Goal: Task Accomplishment & Management: Complete application form

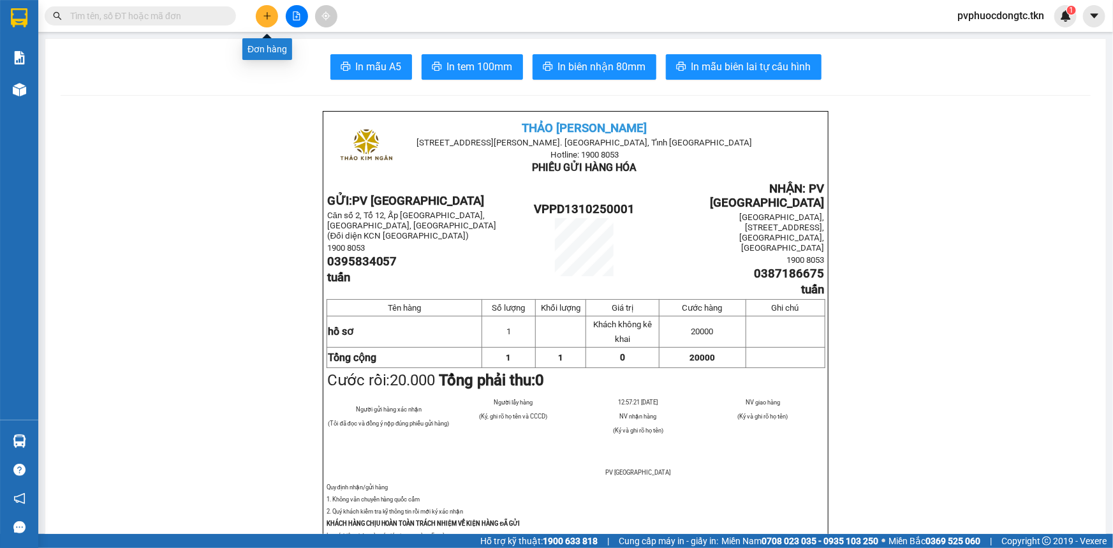
click at [261, 17] on button at bounding box center [267, 16] width 22 height 22
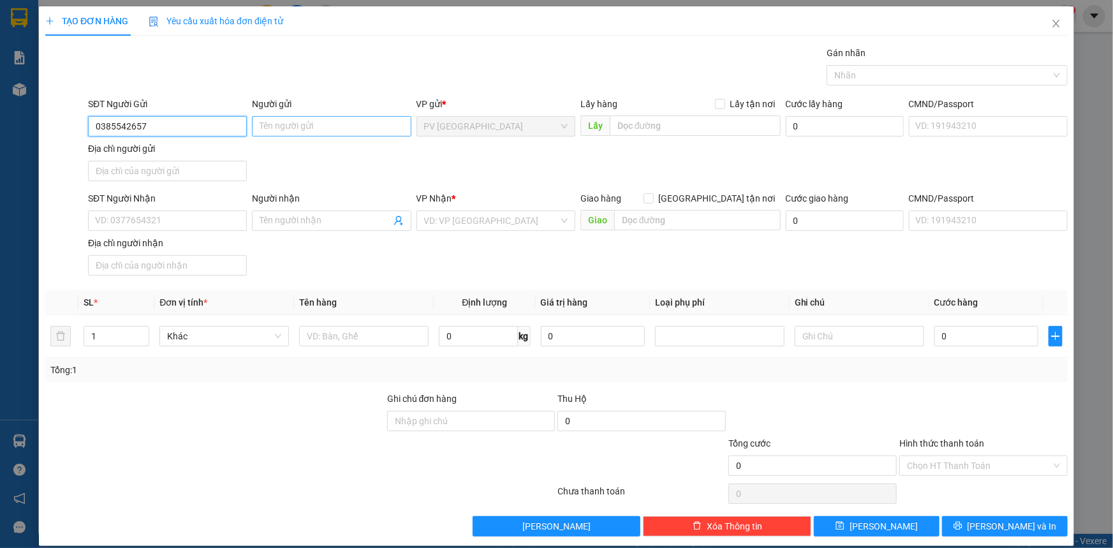
type input "0385542657"
click at [258, 130] on input "Người gửi" at bounding box center [331, 126] width 159 height 20
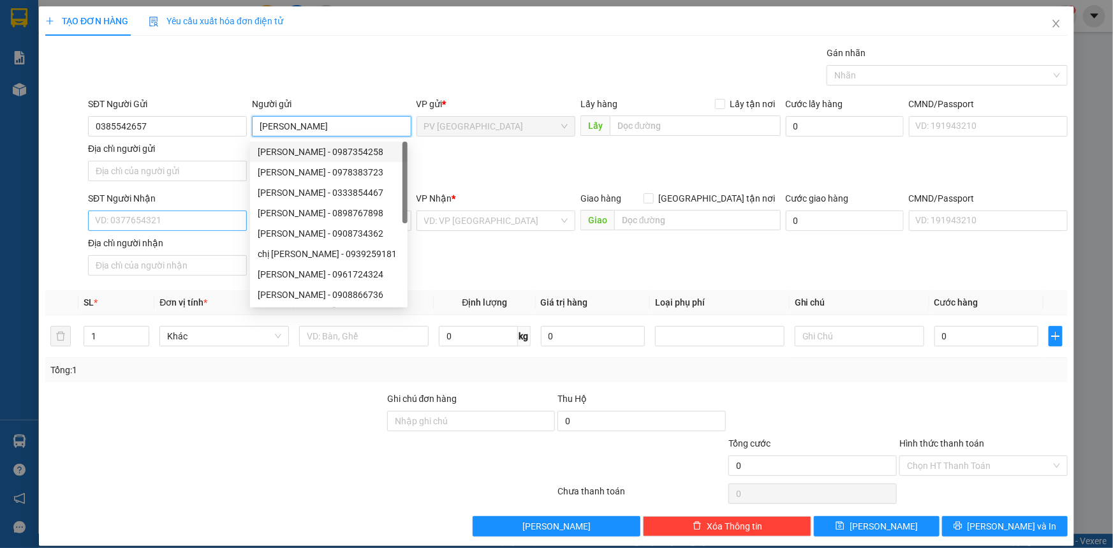
type input "[PERSON_NAME]"
click at [133, 213] on input "SĐT Người Nhận" at bounding box center [167, 221] width 159 height 20
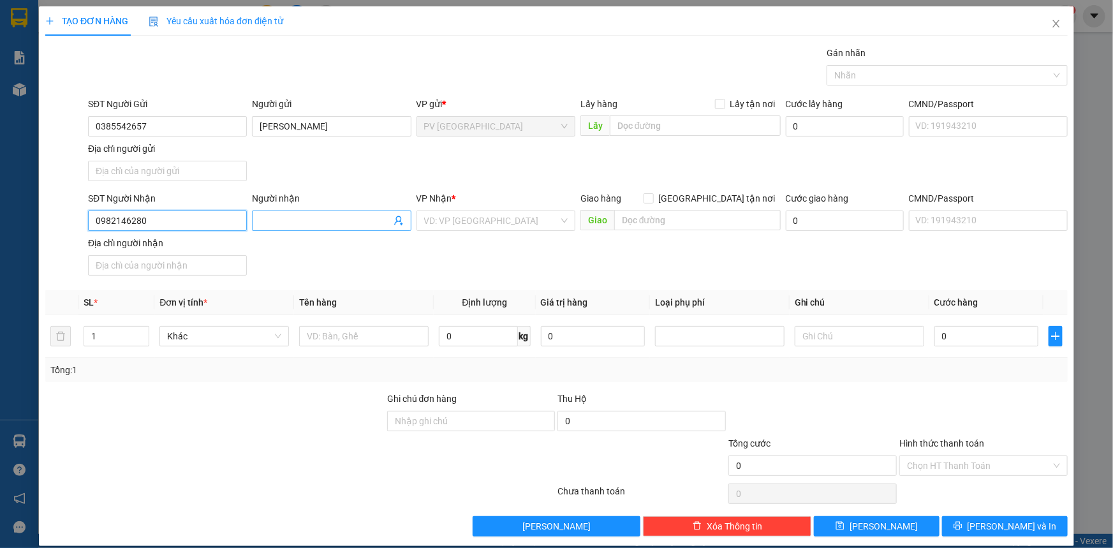
type input "0982146280"
click at [307, 223] on input "Người nhận" at bounding box center [325, 221] width 131 height 14
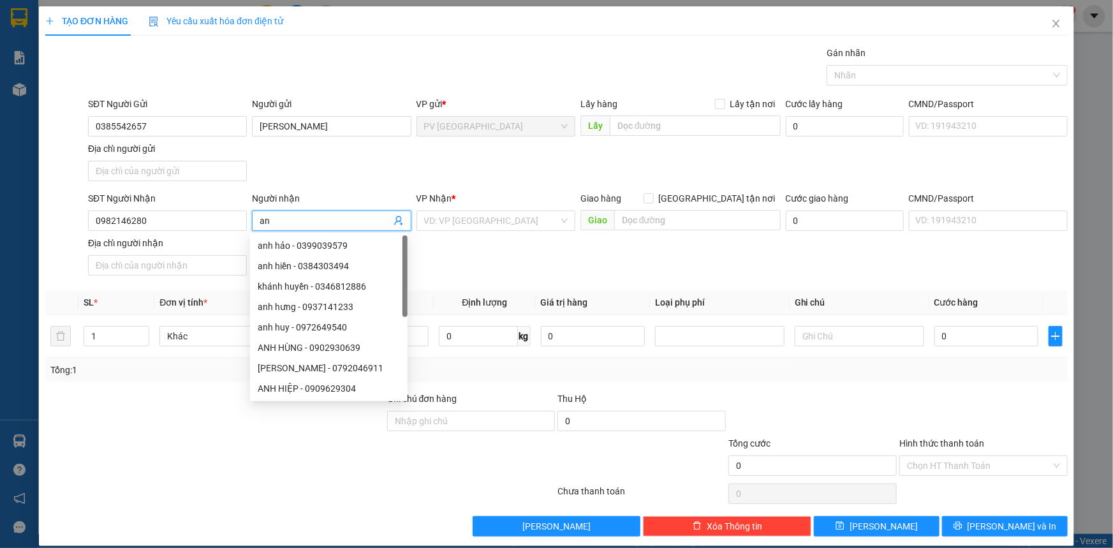
type input "a"
type input "CHỊ [PERSON_NAME]"
click at [450, 212] on input "search" at bounding box center [491, 220] width 135 height 19
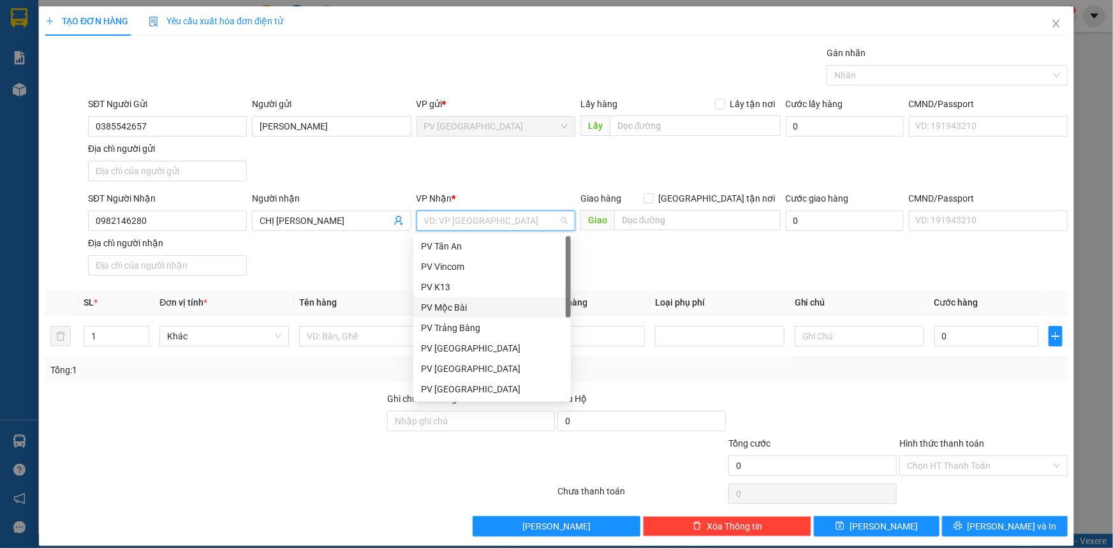
scroll to position [81, 0]
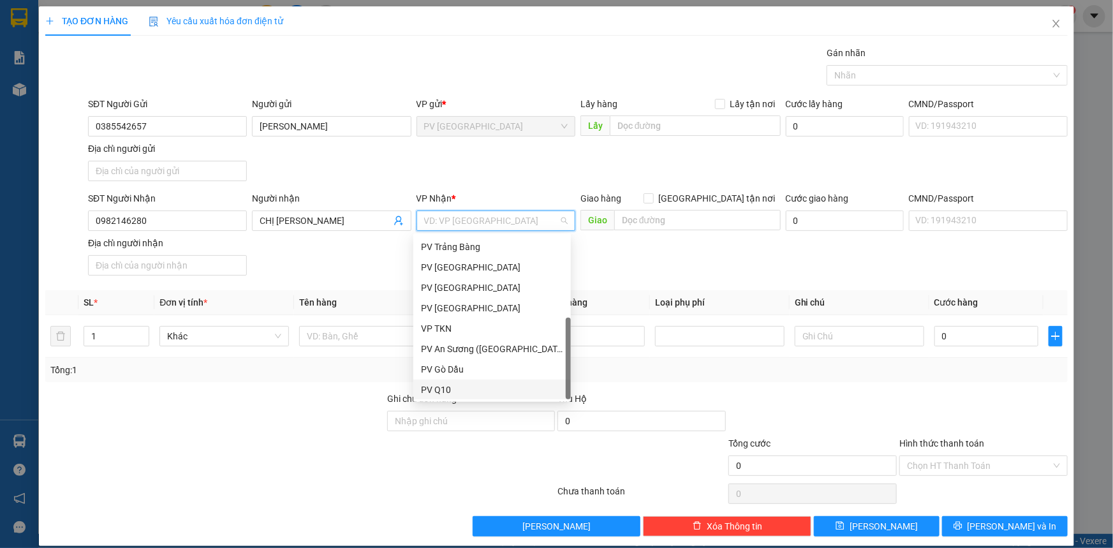
click at [463, 383] on div "PV Q10" at bounding box center [492, 390] width 142 height 14
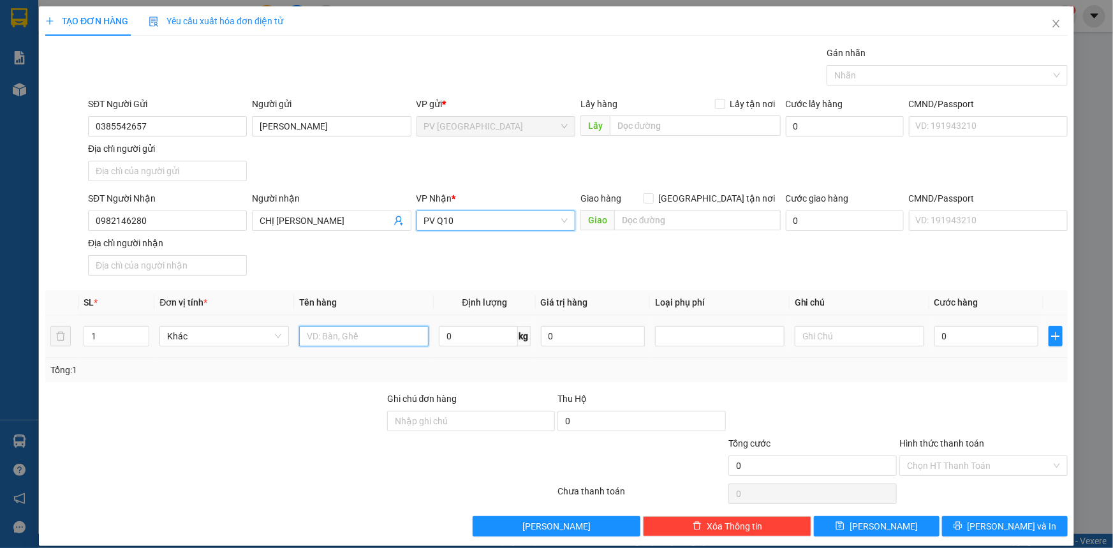
click at [341, 344] on input "text" at bounding box center [364, 336] width 130 height 20
type input "GIẤY TỜ"
click at [955, 343] on input "0" at bounding box center [987, 336] width 104 height 20
type input "3"
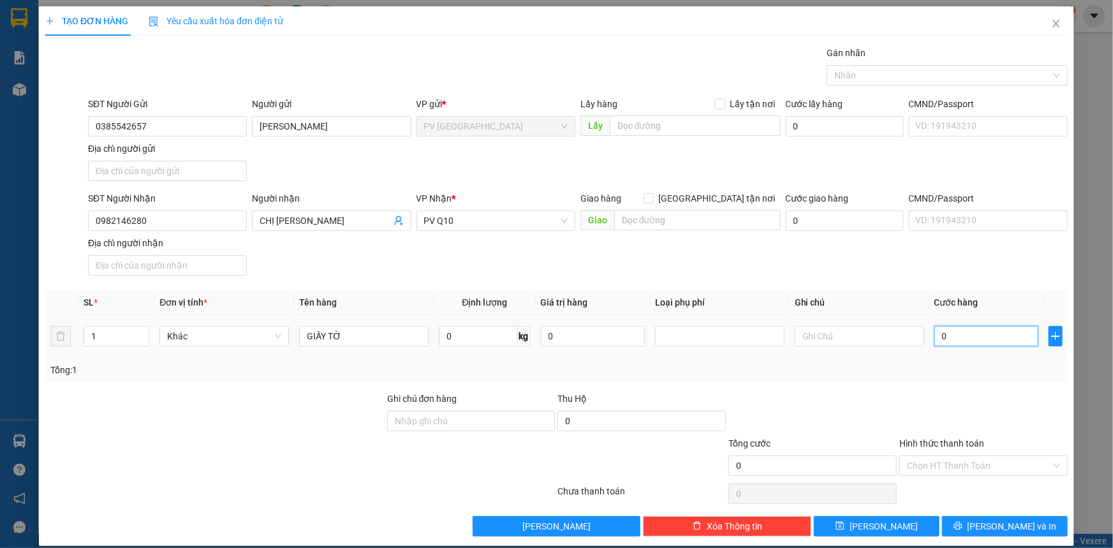
type input "3"
type input "30"
type input "30.000"
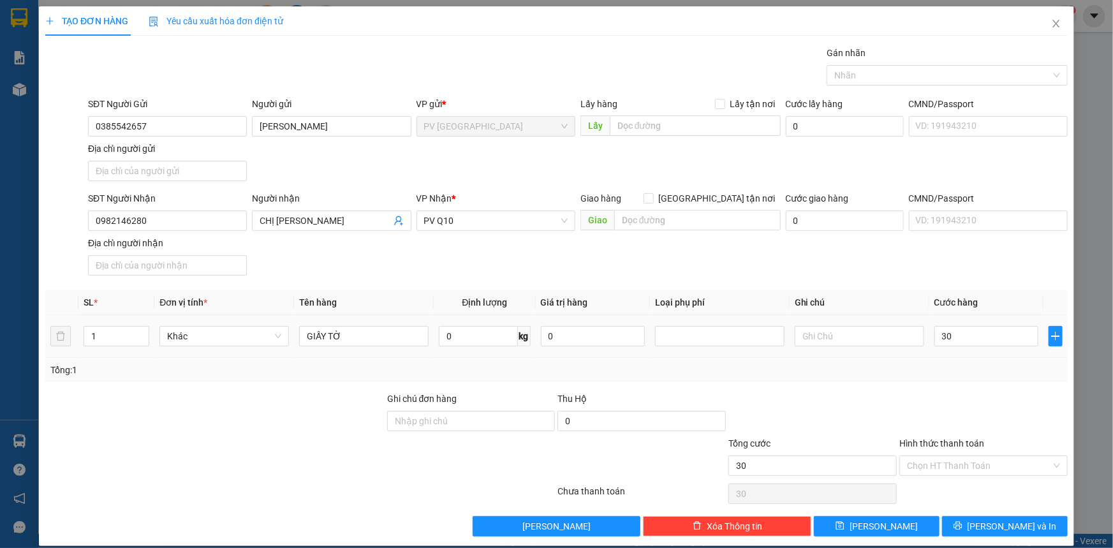
type input "30.000"
click at [900, 404] on div at bounding box center [983, 414] width 171 height 45
click at [961, 460] on input "Hình thức thanh toán" at bounding box center [979, 465] width 144 height 19
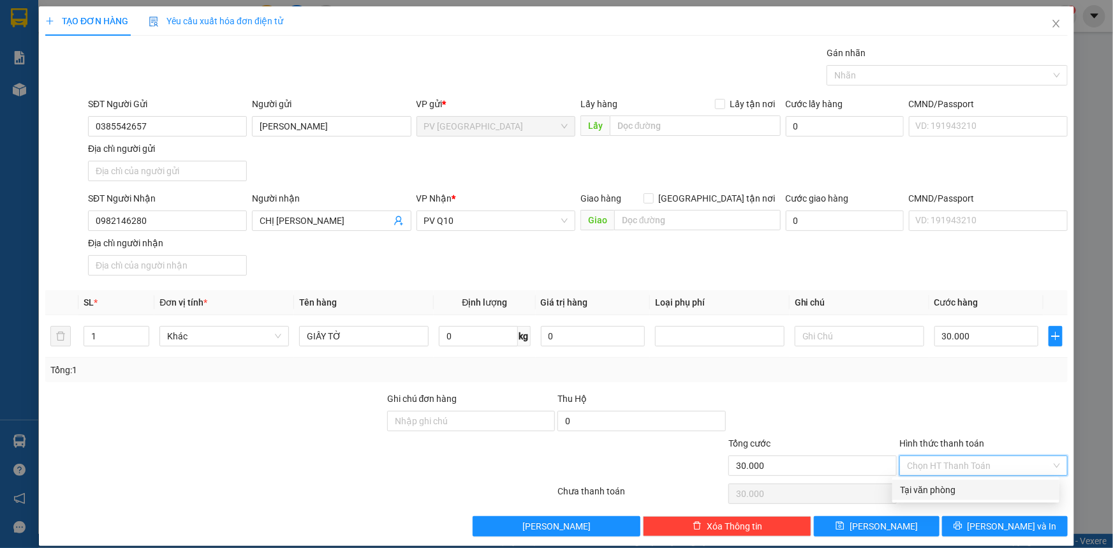
click at [957, 491] on div "Tại văn phòng" at bounding box center [976, 490] width 152 height 14
type input "0"
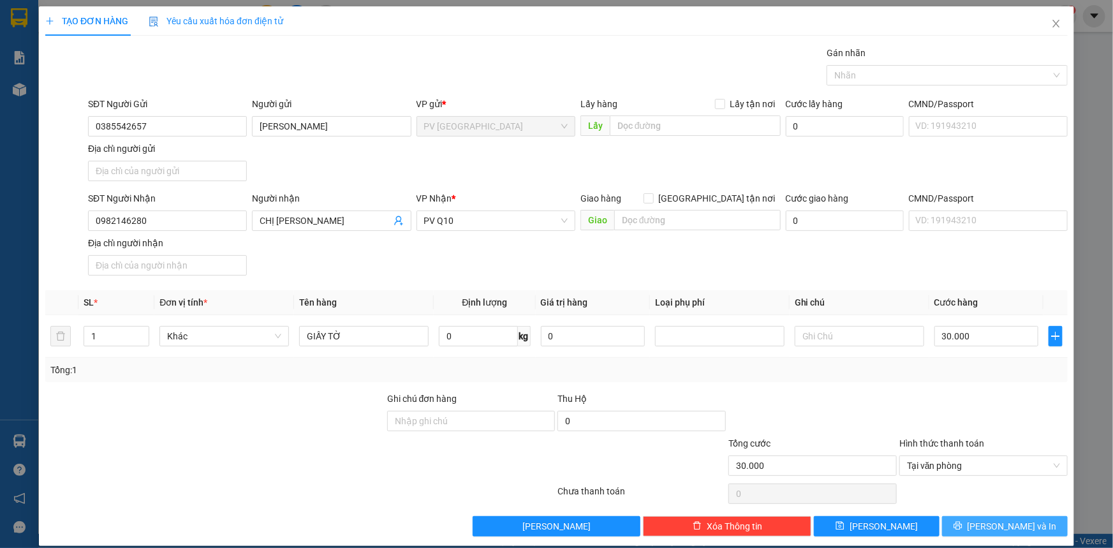
click at [971, 526] on button "[PERSON_NAME] và In" at bounding box center [1005, 526] width 126 height 20
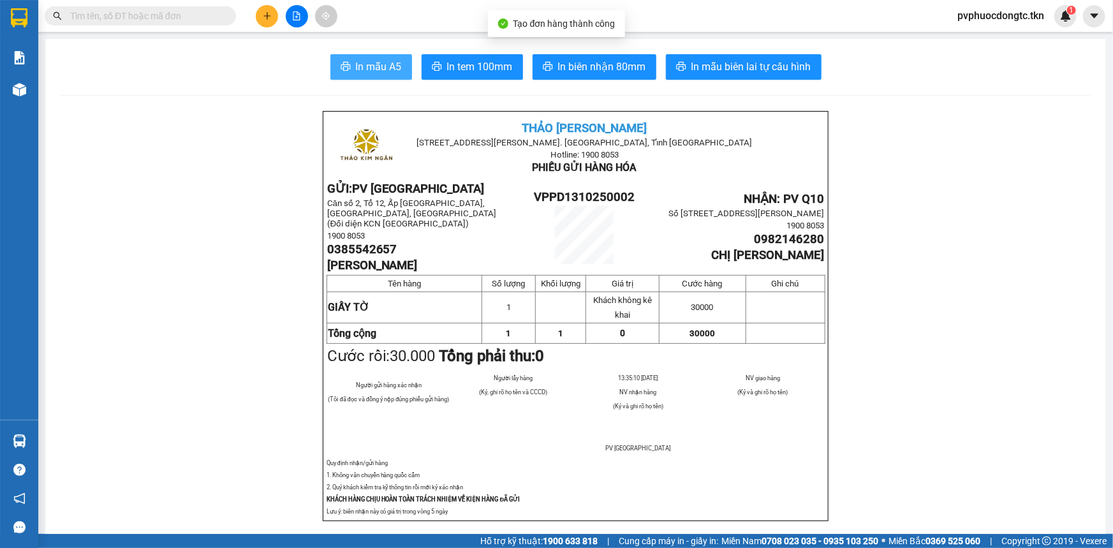
click at [379, 70] on span "In mẫu A5" at bounding box center [379, 67] width 46 height 16
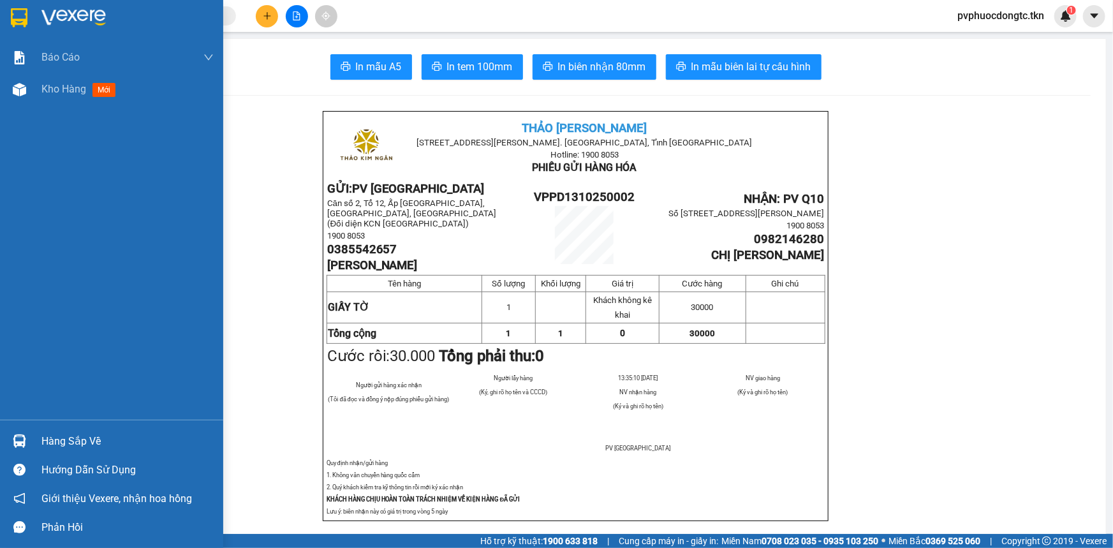
click at [77, 440] on div "Hàng sắp về" at bounding box center [127, 441] width 172 height 19
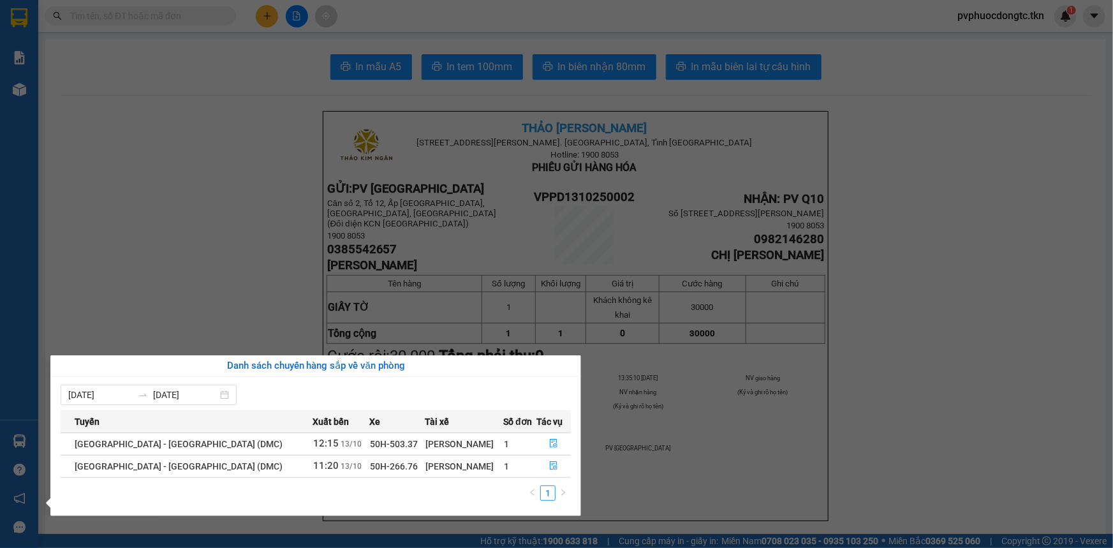
click at [237, 299] on section "Kết quả tìm kiếm ( 0 ) Bộ lọc No Data pvphuocdongtc.tkn 1 Báo cáo Mẫu 1: Báo cá…" at bounding box center [556, 274] width 1113 height 548
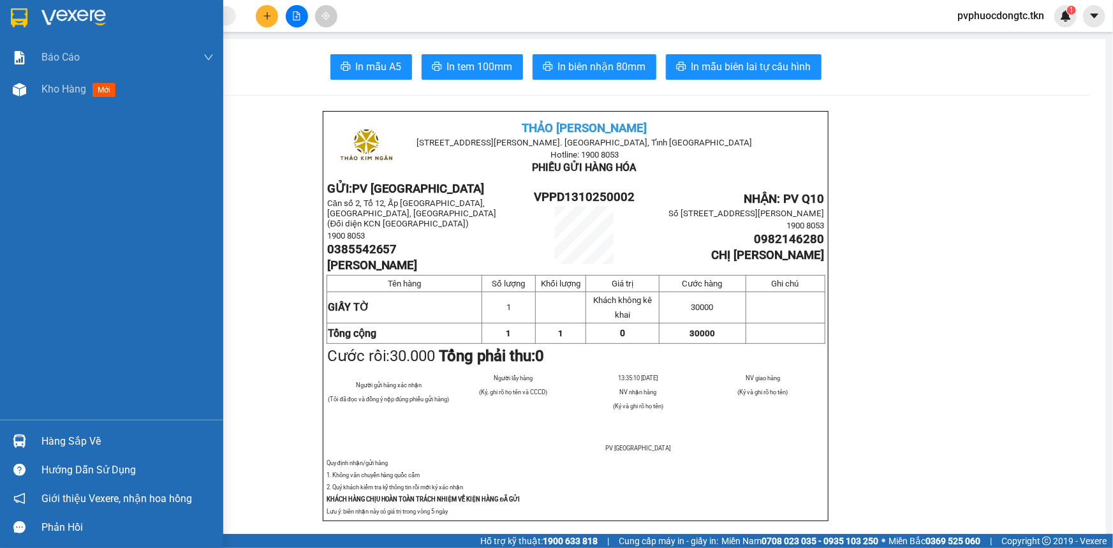
click at [52, 444] on div "Hàng sắp về" at bounding box center [127, 441] width 172 height 19
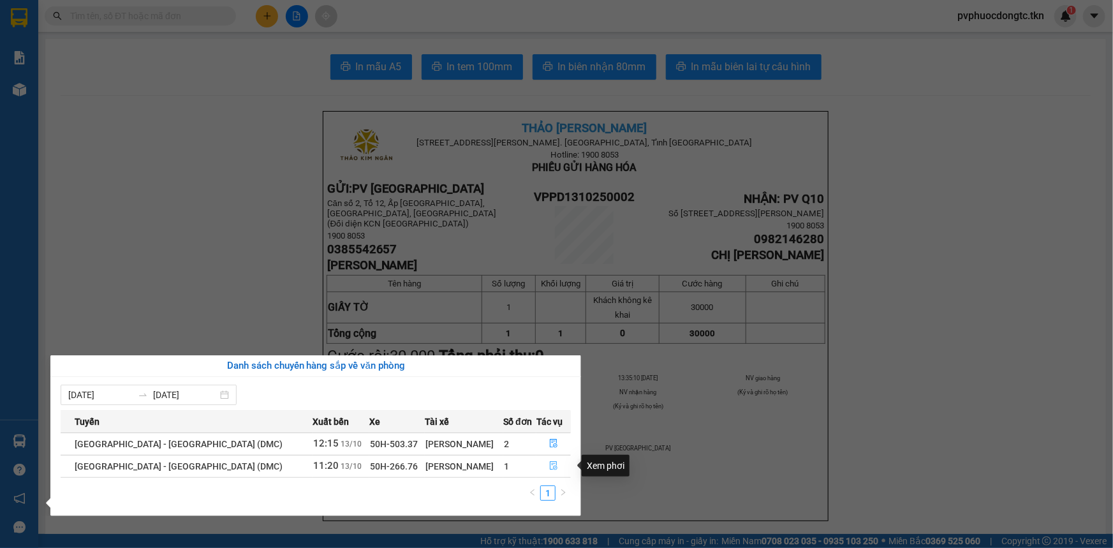
click at [550, 461] on icon "file-done" at bounding box center [554, 465] width 8 height 9
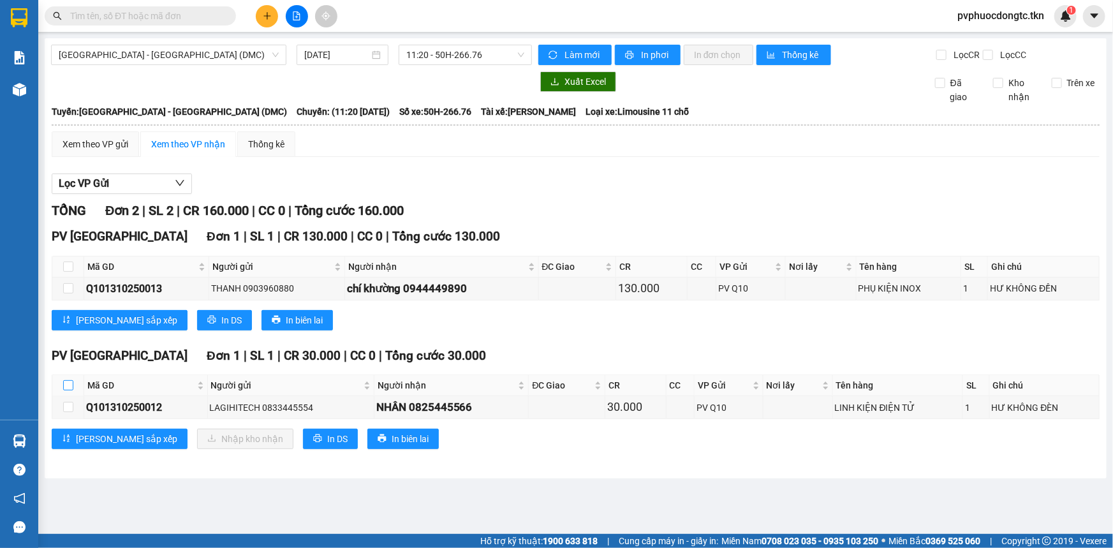
click at [65, 385] on input "checkbox" at bounding box center [68, 385] width 10 height 10
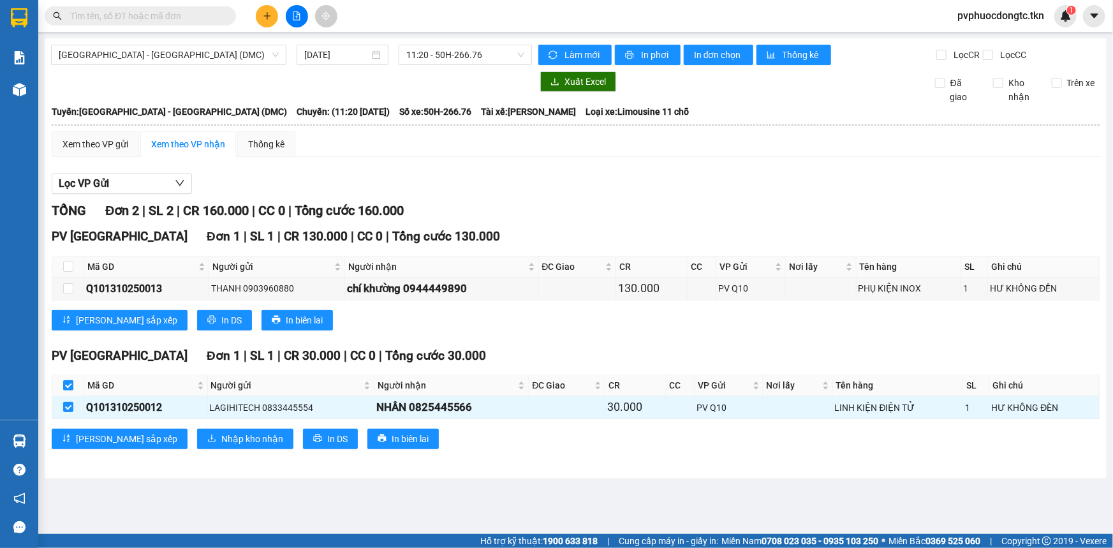
click at [200, 450] on div "PV [GEOGRAPHIC_DATA] 1 | SL 1 | CR 30.000 | CC 0 | Tổng cước 30.000 Mã GD Người…" at bounding box center [576, 402] width 1048 height 112
click at [200, 447] on button "Nhập kho nhận" at bounding box center [245, 439] width 96 height 20
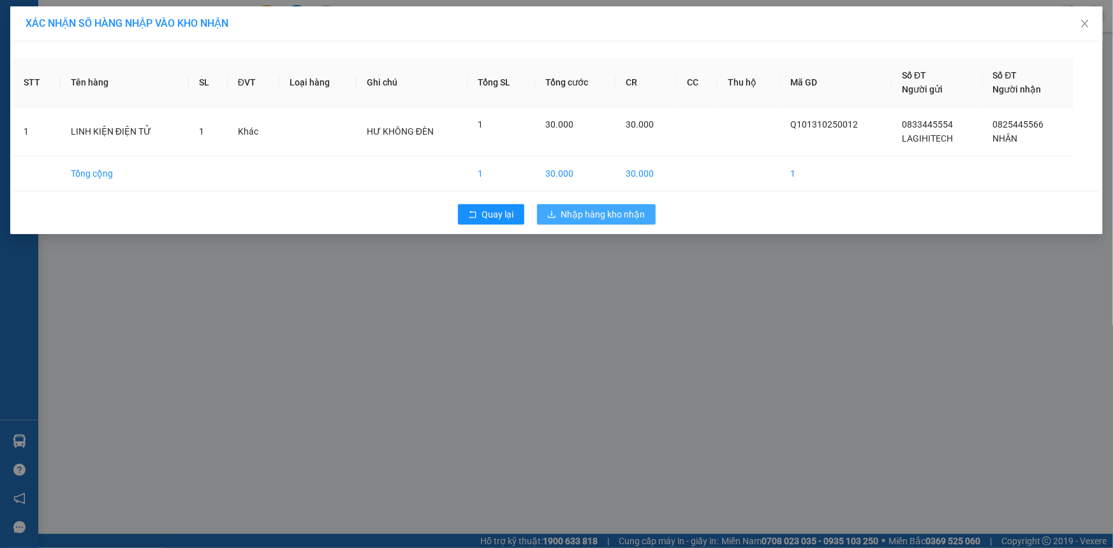
click at [572, 219] on span "Nhập hàng kho nhận" at bounding box center [603, 214] width 84 height 14
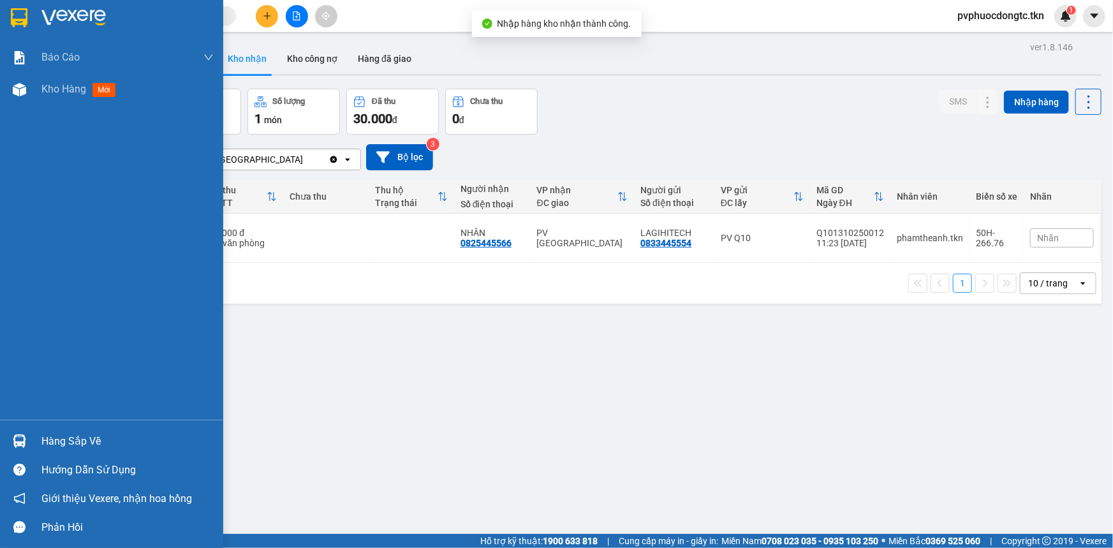
click at [67, 436] on div "Hàng sắp về" at bounding box center [127, 441] width 172 height 19
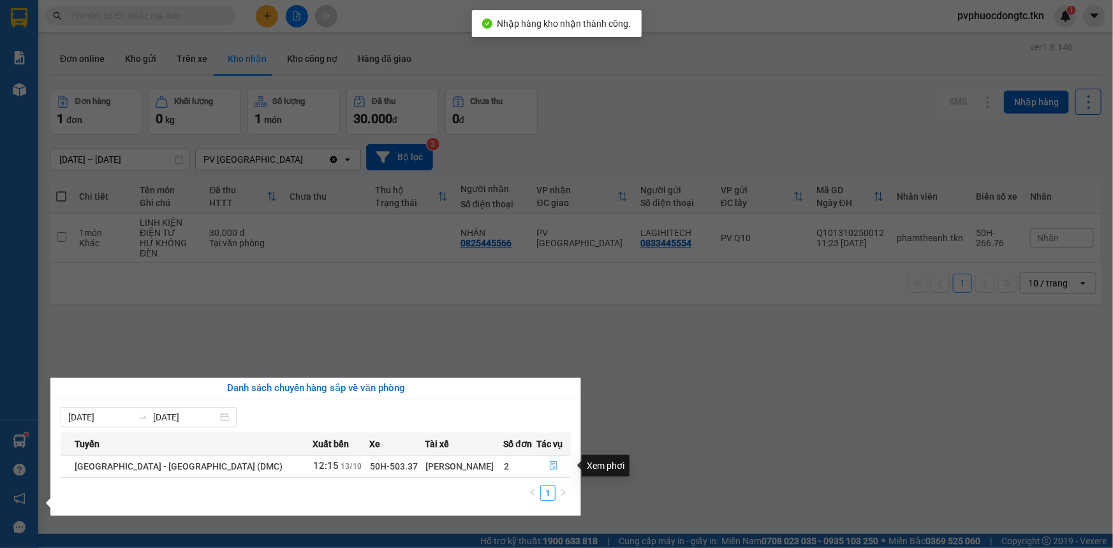
click at [554, 473] on button "button" at bounding box center [553, 466] width 33 height 20
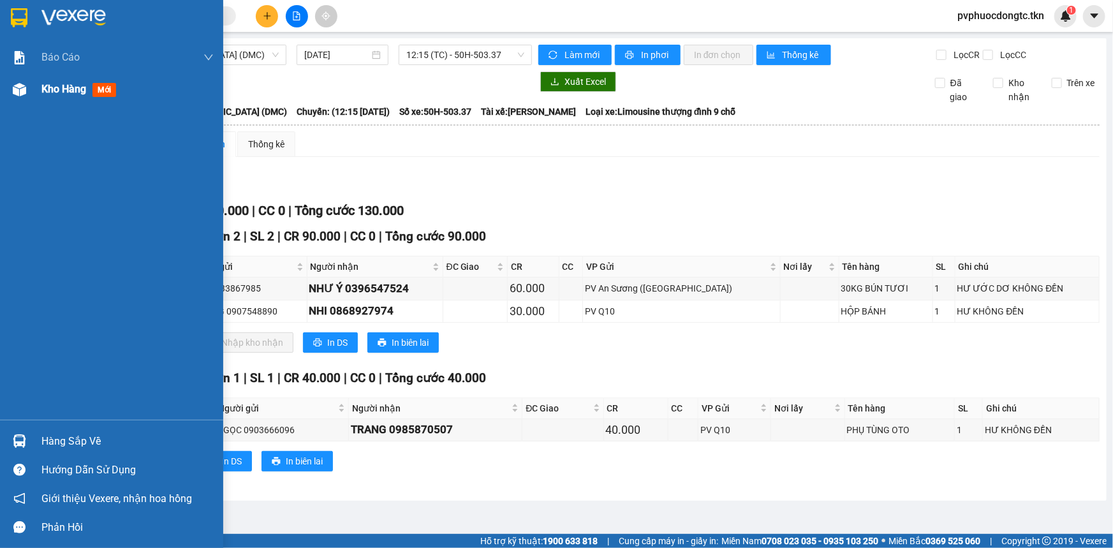
click at [20, 96] on div at bounding box center [19, 89] width 22 height 22
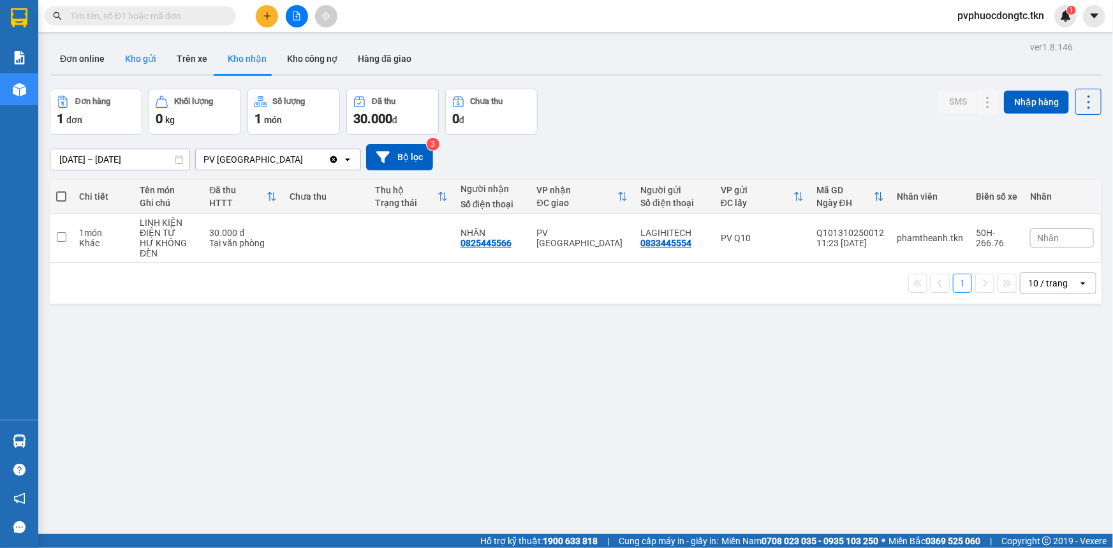
click at [158, 64] on button "Kho gửi" at bounding box center [141, 58] width 52 height 31
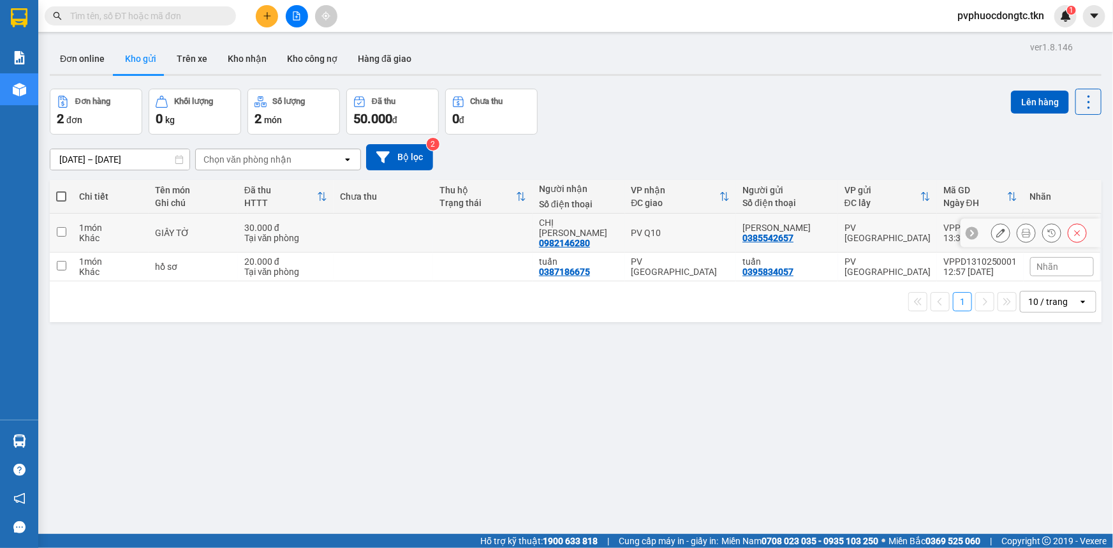
click at [709, 228] on div "PV Q10" at bounding box center [681, 233] width 99 height 10
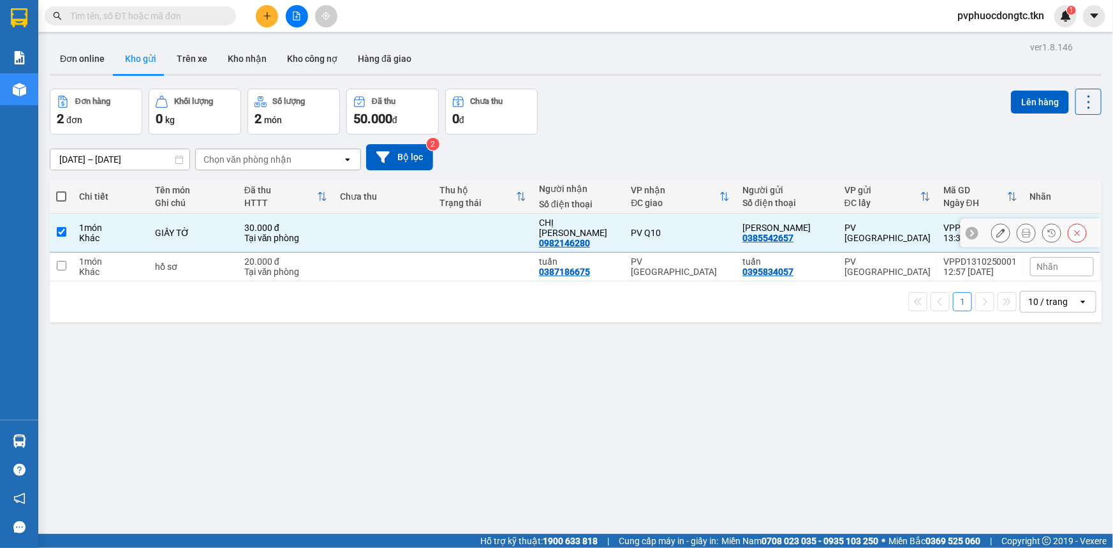
click at [709, 228] on div "PV Q10" at bounding box center [681, 233] width 99 height 10
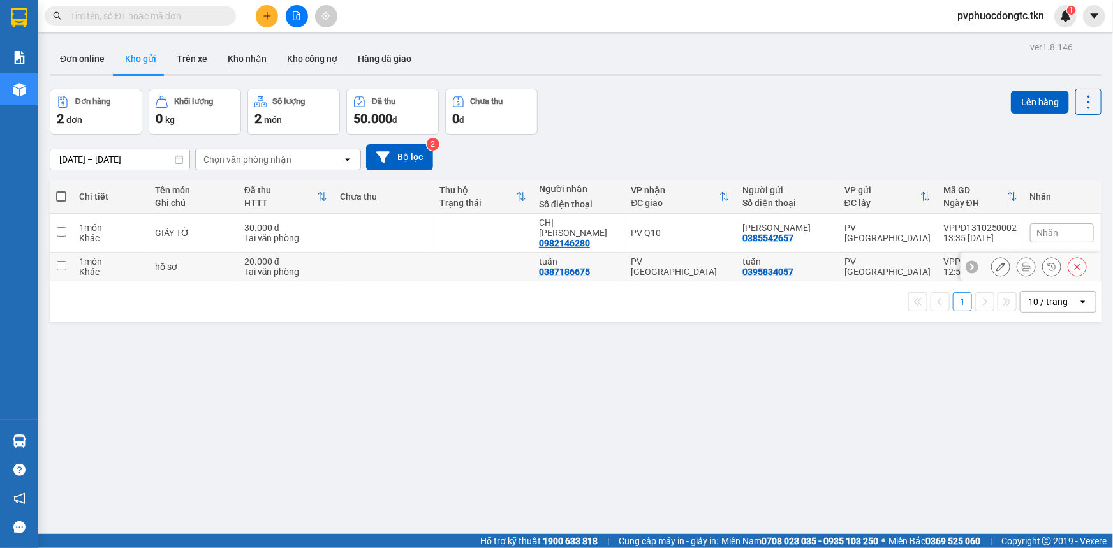
click at [707, 256] on div "PV [GEOGRAPHIC_DATA]" at bounding box center [681, 266] width 99 height 20
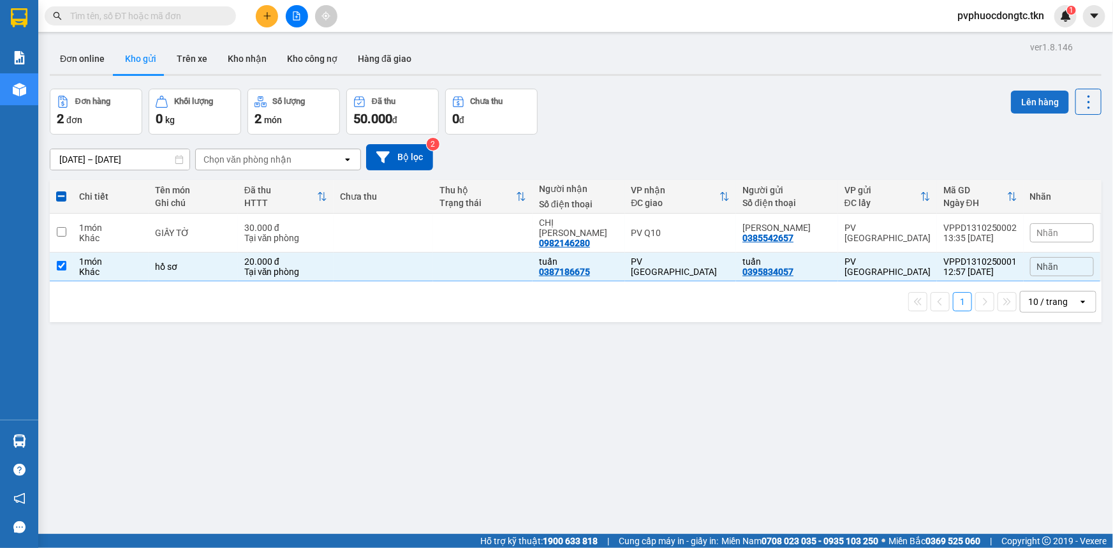
click at [1023, 110] on button "Lên hàng" at bounding box center [1040, 102] width 58 height 23
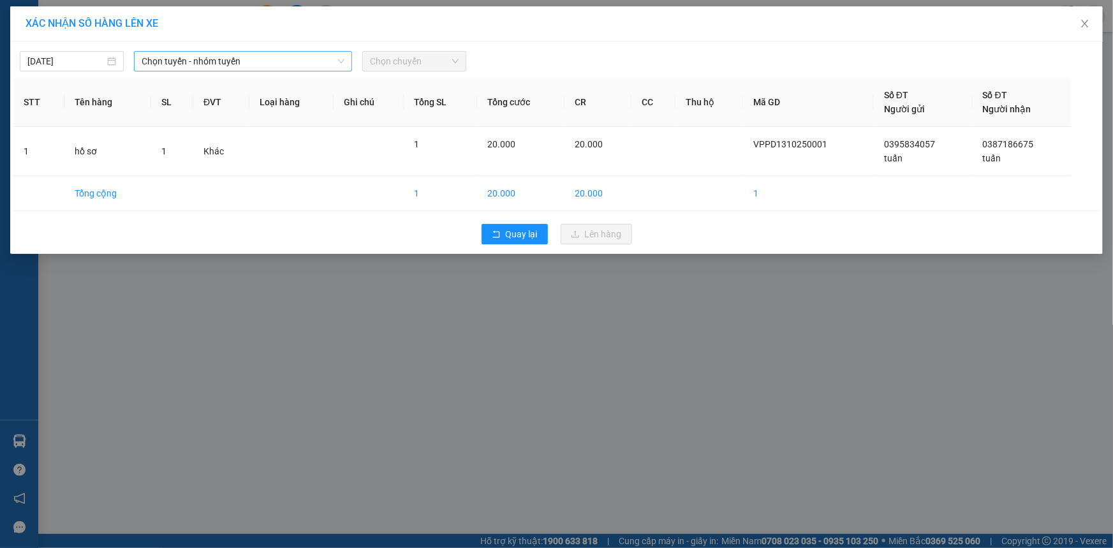
click at [207, 59] on span "Chọn tuyến - nhóm tuyến" at bounding box center [243, 61] width 203 height 19
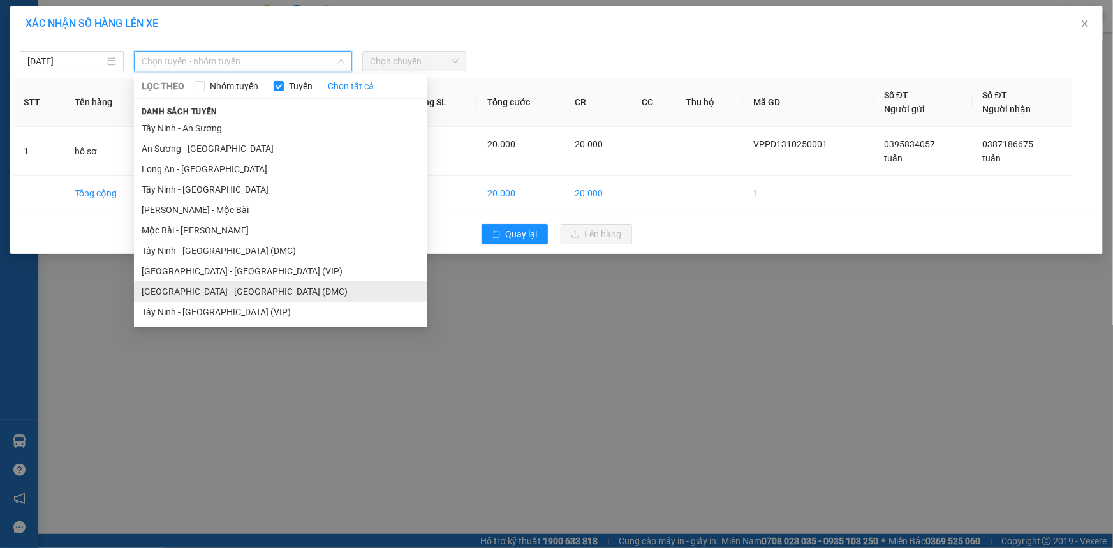
click at [236, 288] on li "[GEOGRAPHIC_DATA] - [GEOGRAPHIC_DATA] (DMC)" at bounding box center [280, 291] width 293 height 20
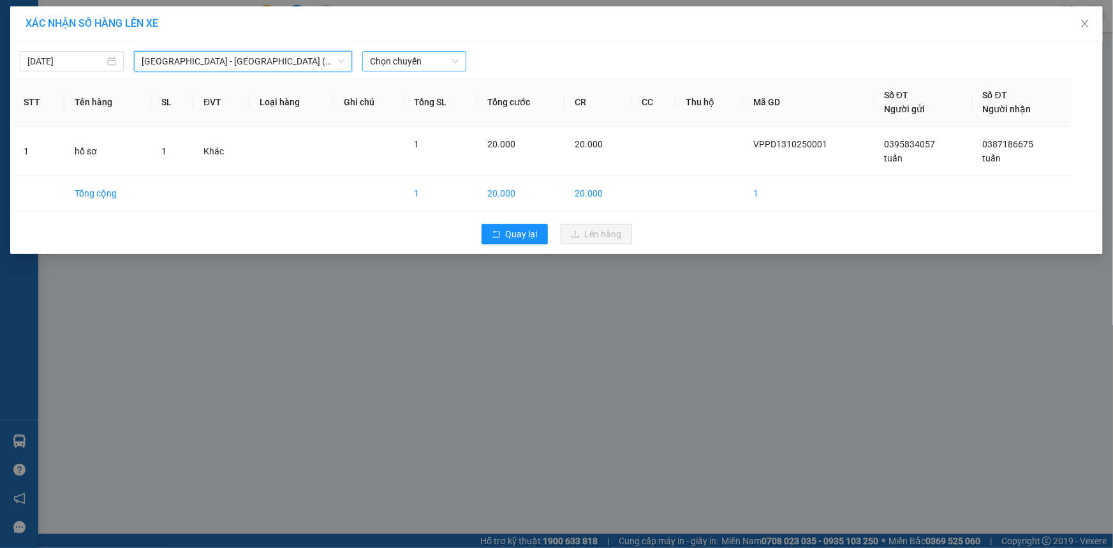
click at [398, 68] on span "Chọn chuyến" at bounding box center [414, 61] width 89 height 19
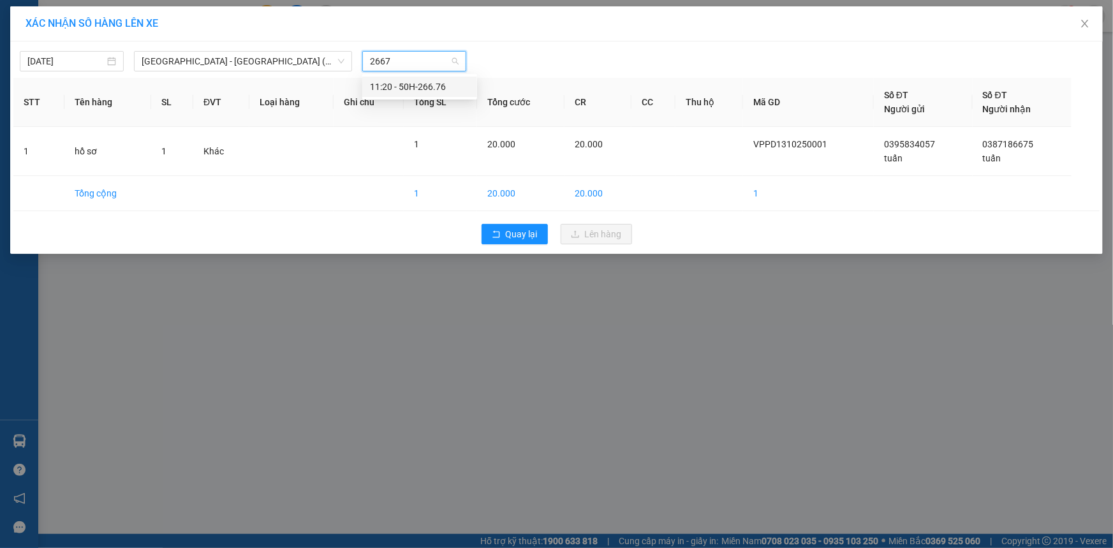
type input "26676"
click at [427, 82] on div "11:20 - 50H-266.76" at bounding box center [420, 87] width 100 height 14
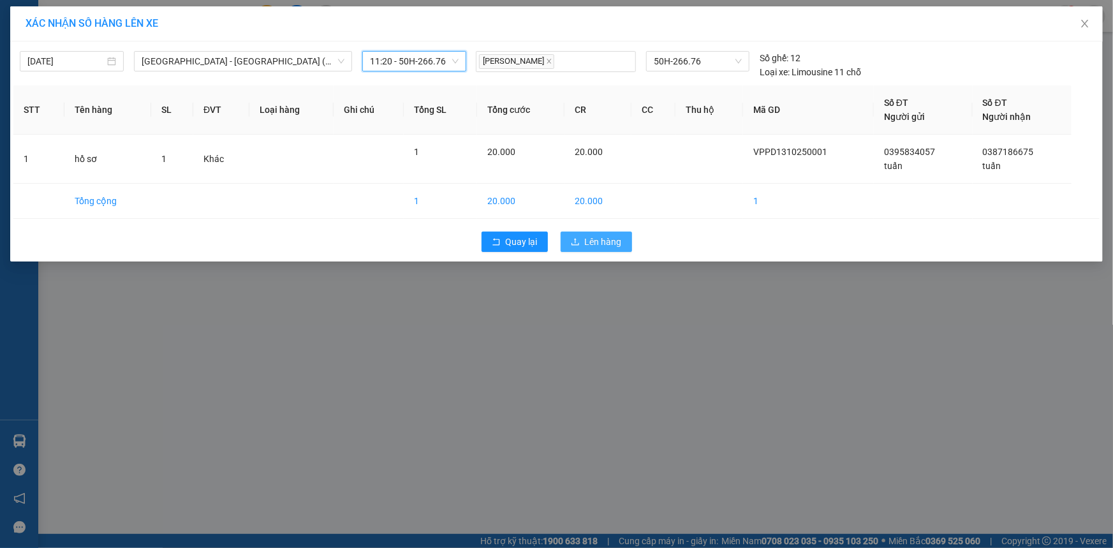
click at [596, 241] on span "Lên hàng" at bounding box center [603, 242] width 37 height 14
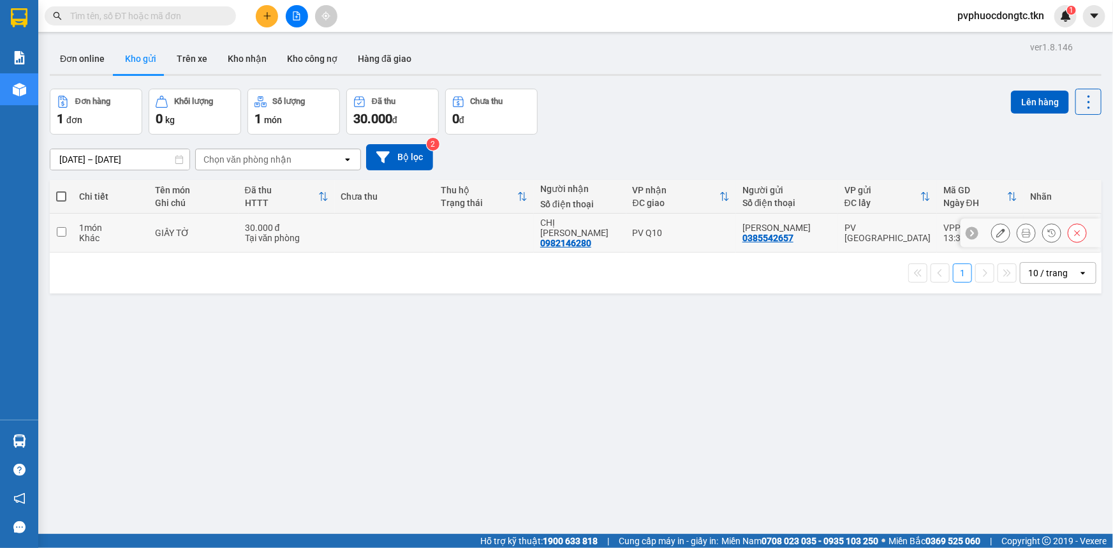
click at [364, 236] on td at bounding box center [385, 233] width 100 height 39
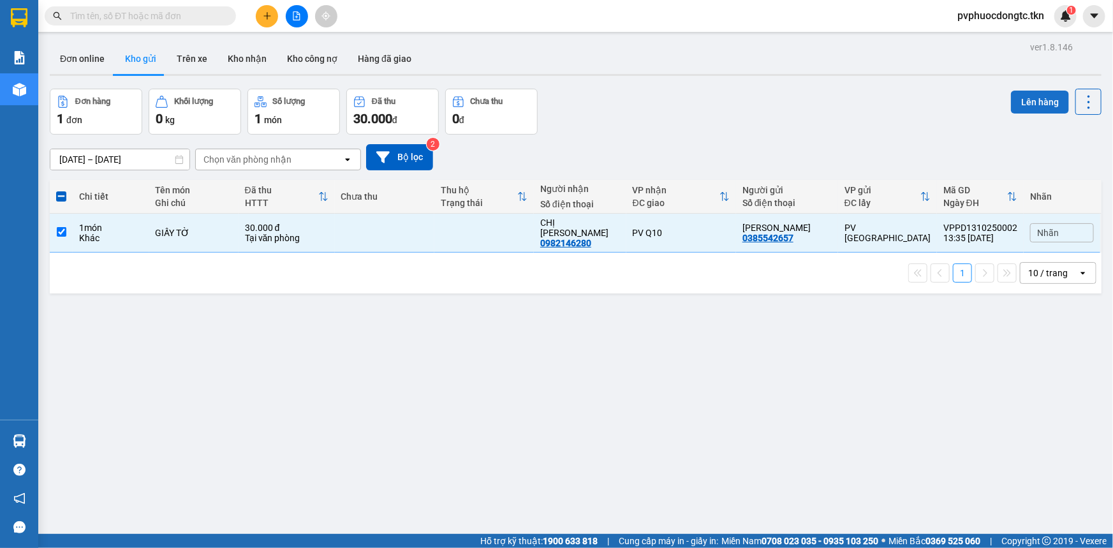
click at [1045, 100] on button "Lên hàng" at bounding box center [1040, 102] width 58 height 23
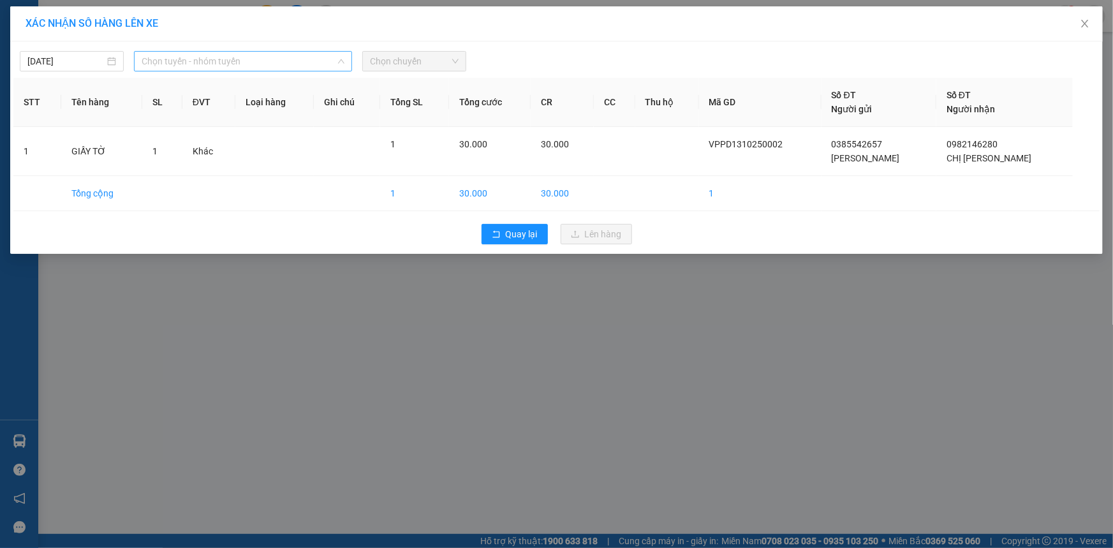
click at [260, 64] on span "Chọn tuyến - nhóm tuyến" at bounding box center [243, 61] width 203 height 19
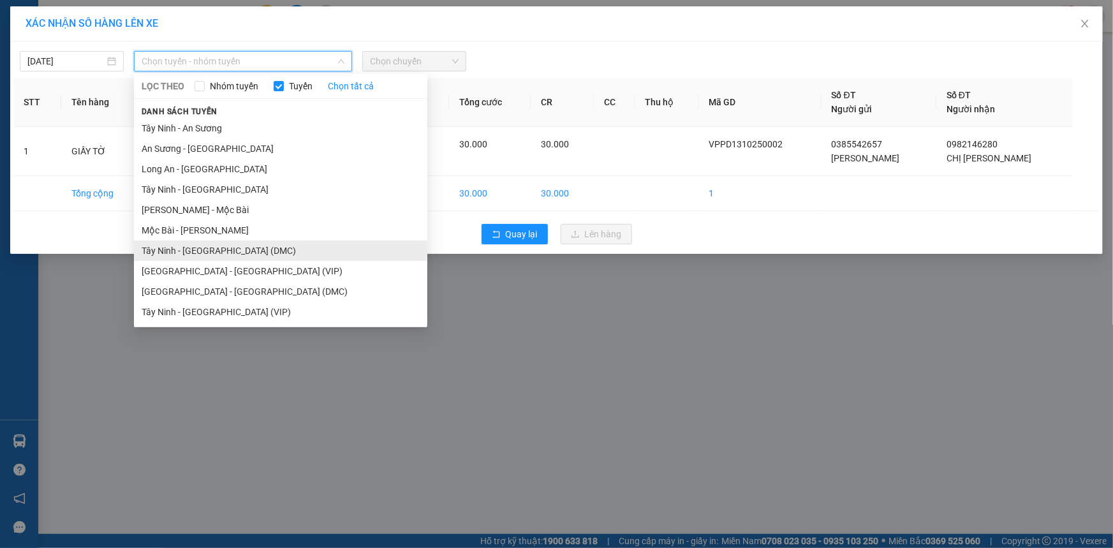
click at [214, 248] on li "Tây Ninh - [GEOGRAPHIC_DATA] (DMC)" at bounding box center [280, 251] width 293 height 20
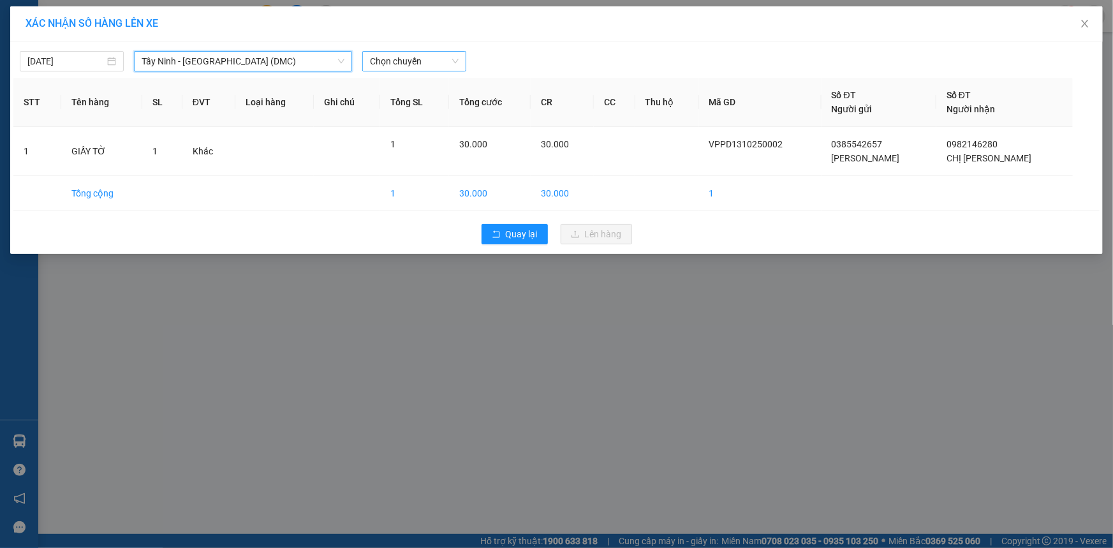
click at [397, 57] on span "Chọn chuyến" at bounding box center [414, 61] width 89 height 19
type input "7411"
click at [426, 82] on div "13:00 - 50E-074.11" at bounding box center [420, 87] width 100 height 14
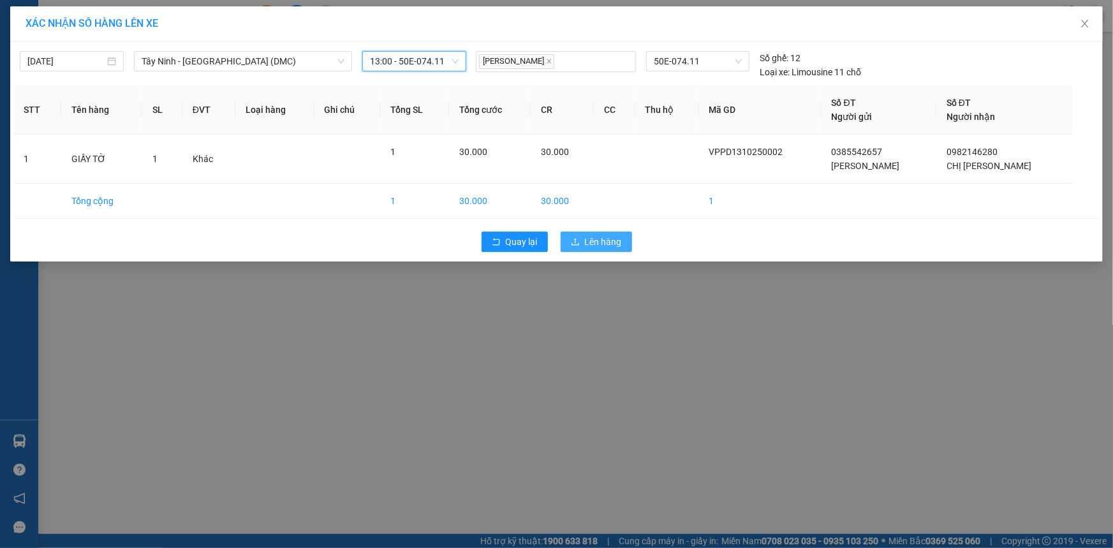
click at [602, 235] on span "Lên hàng" at bounding box center [603, 242] width 37 height 14
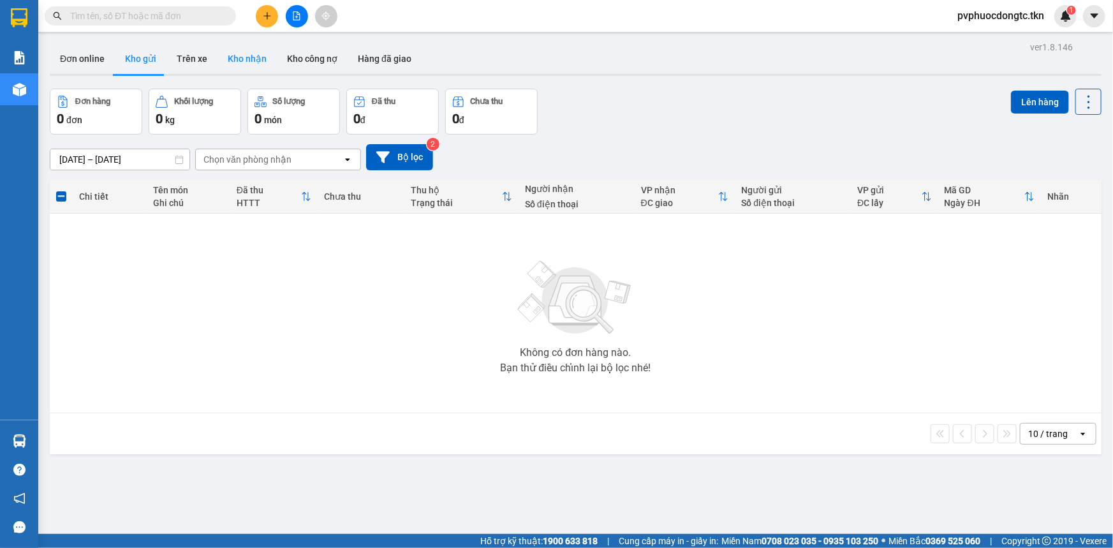
click at [252, 64] on button "Kho nhận" at bounding box center [247, 58] width 59 height 31
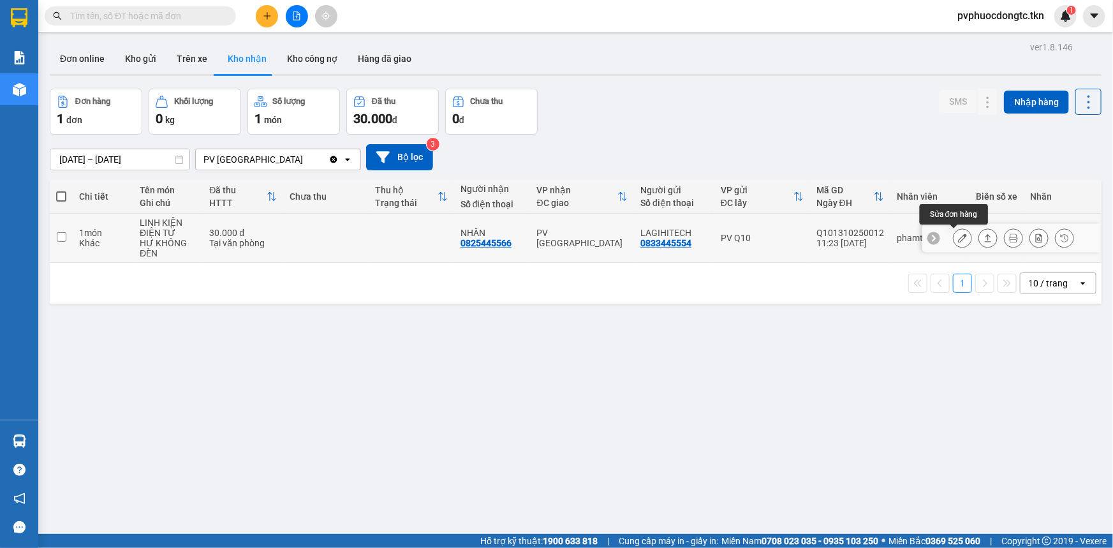
click at [958, 233] on icon at bounding box center [962, 237] width 9 height 9
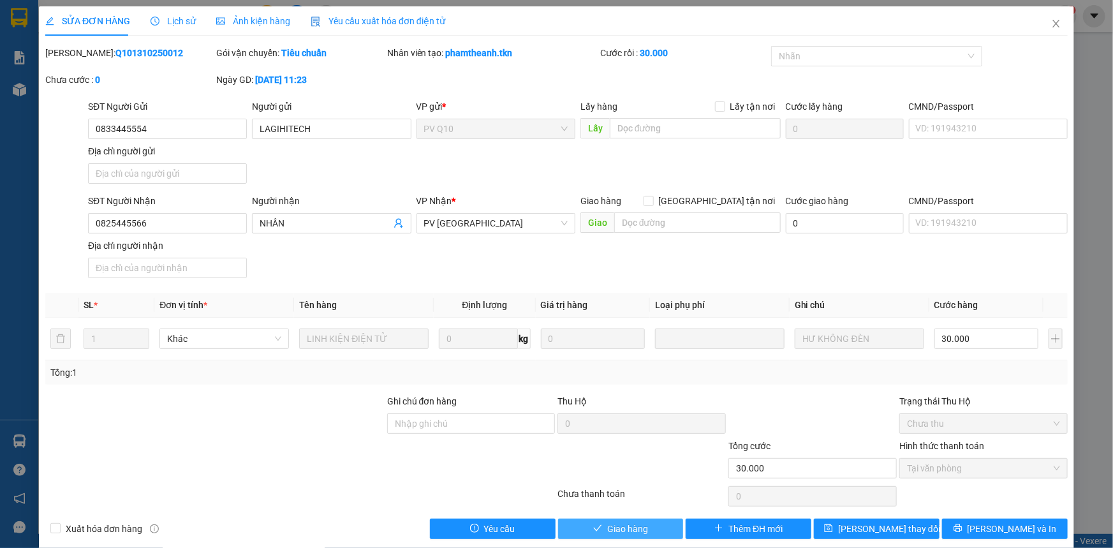
click at [587, 530] on button "Giao hàng" at bounding box center [621, 529] width 126 height 20
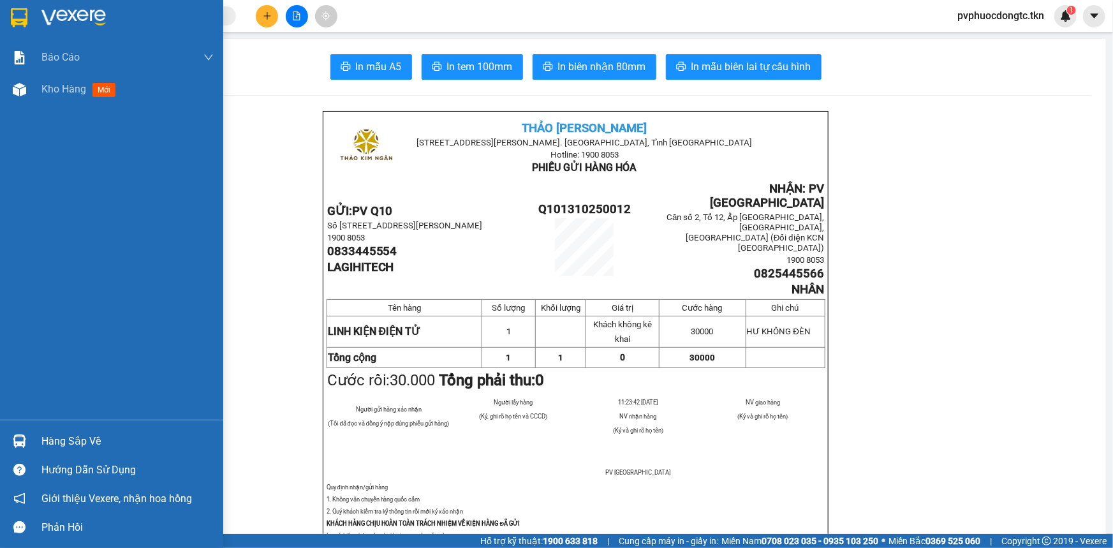
click at [75, 427] on div "Hàng sắp về" at bounding box center [111, 441] width 223 height 29
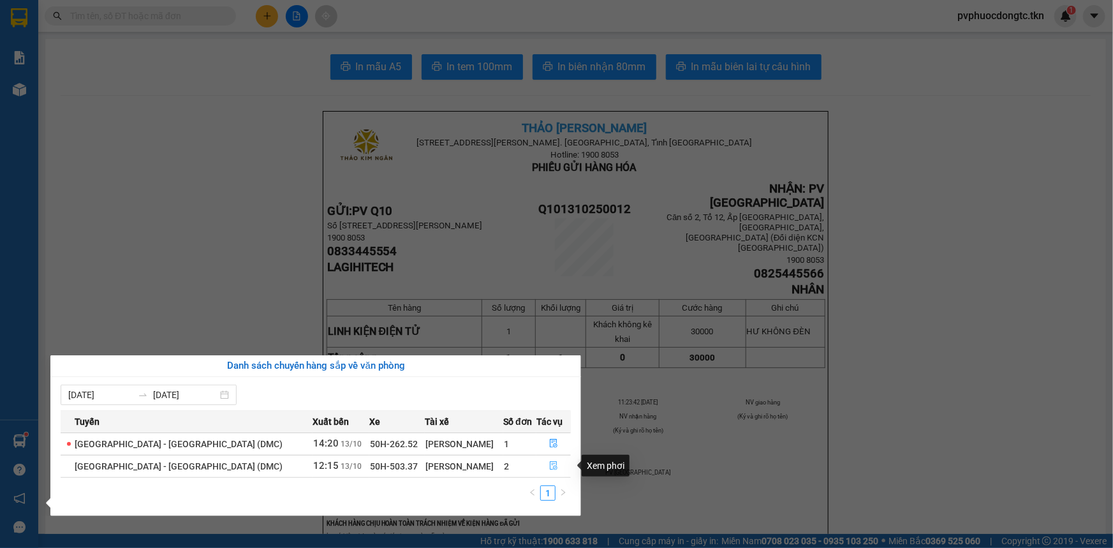
click at [550, 466] on icon "file-done" at bounding box center [554, 465] width 8 height 9
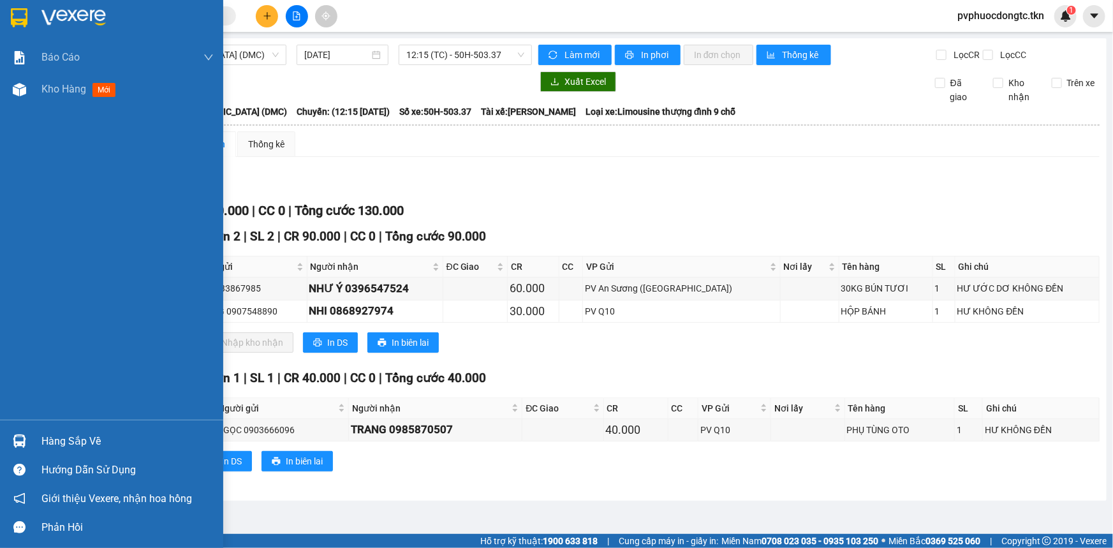
click at [84, 438] on div "Hàng sắp về" at bounding box center [127, 441] width 172 height 19
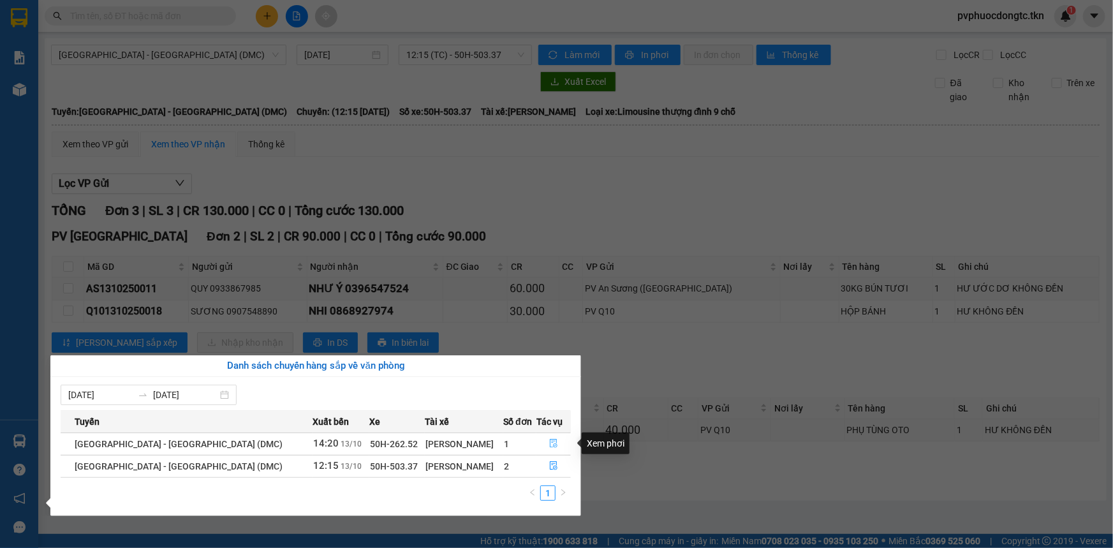
click at [549, 440] on icon "file-done" at bounding box center [553, 443] width 9 height 9
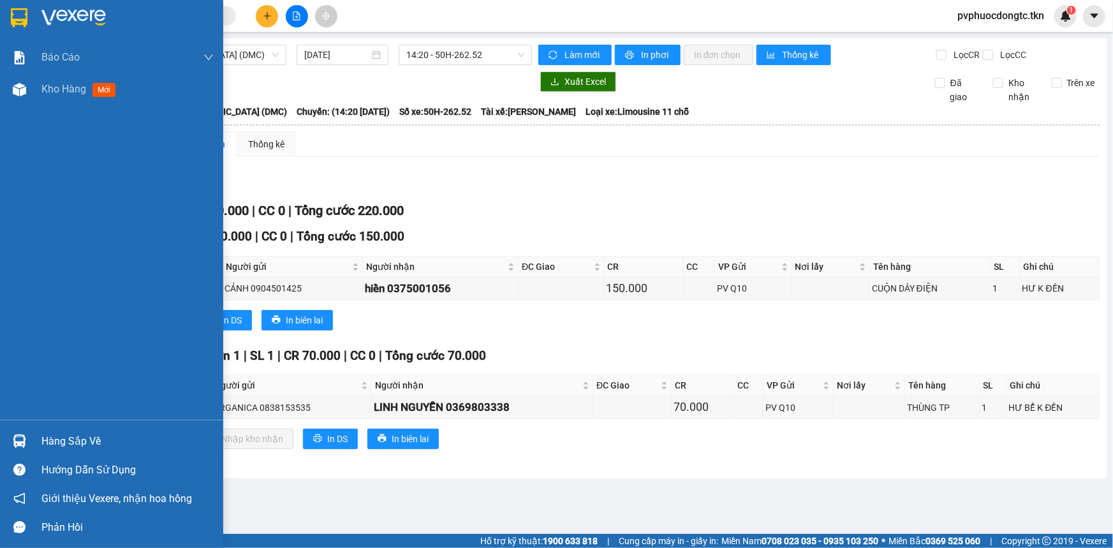
click at [66, 439] on div "Hàng sắp về" at bounding box center [127, 441] width 172 height 19
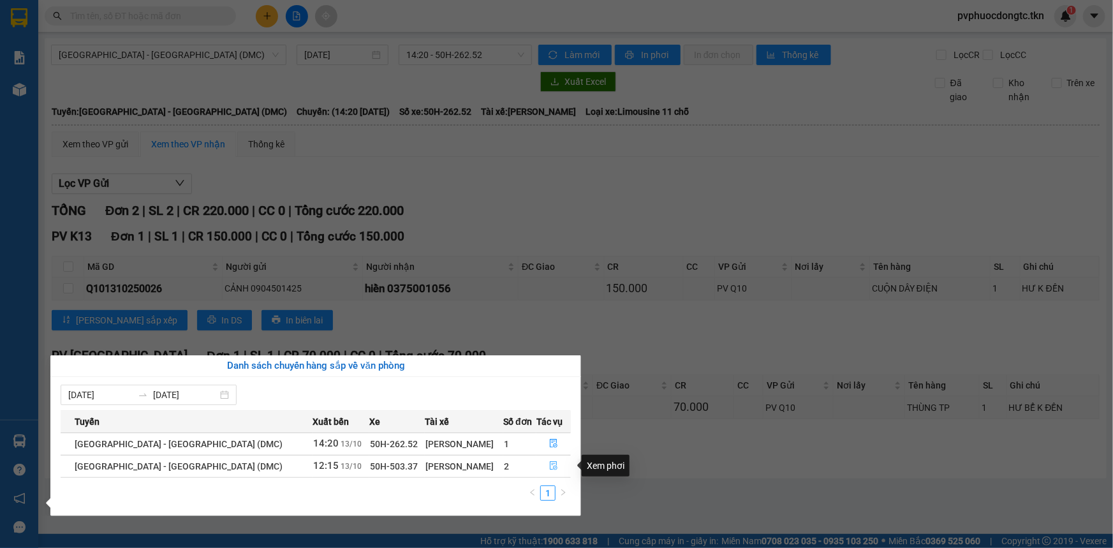
click at [551, 466] on icon "file-done" at bounding box center [553, 465] width 9 height 9
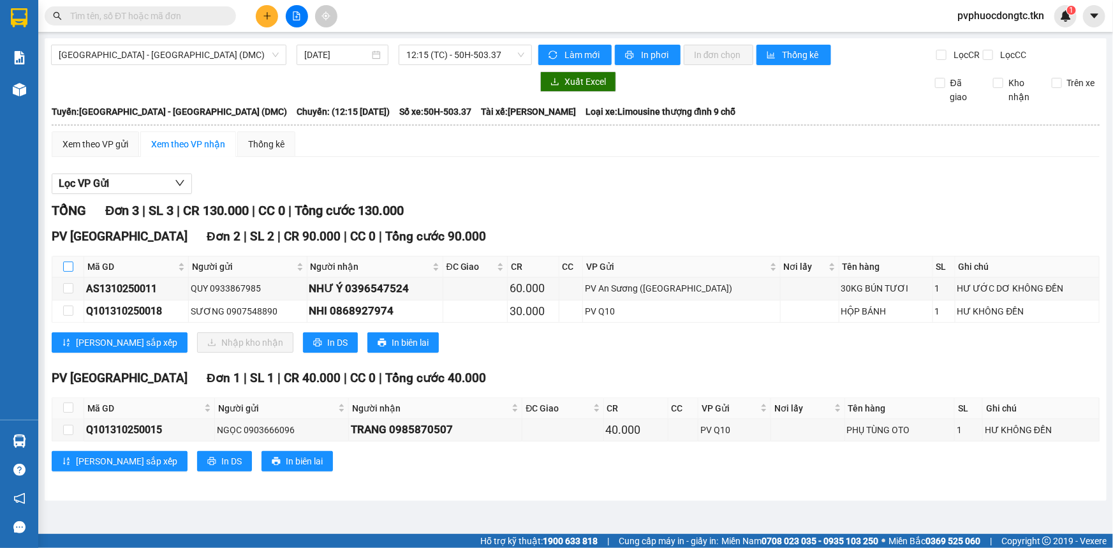
click at [70, 268] on input "checkbox" at bounding box center [68, 267] width 10 height 10
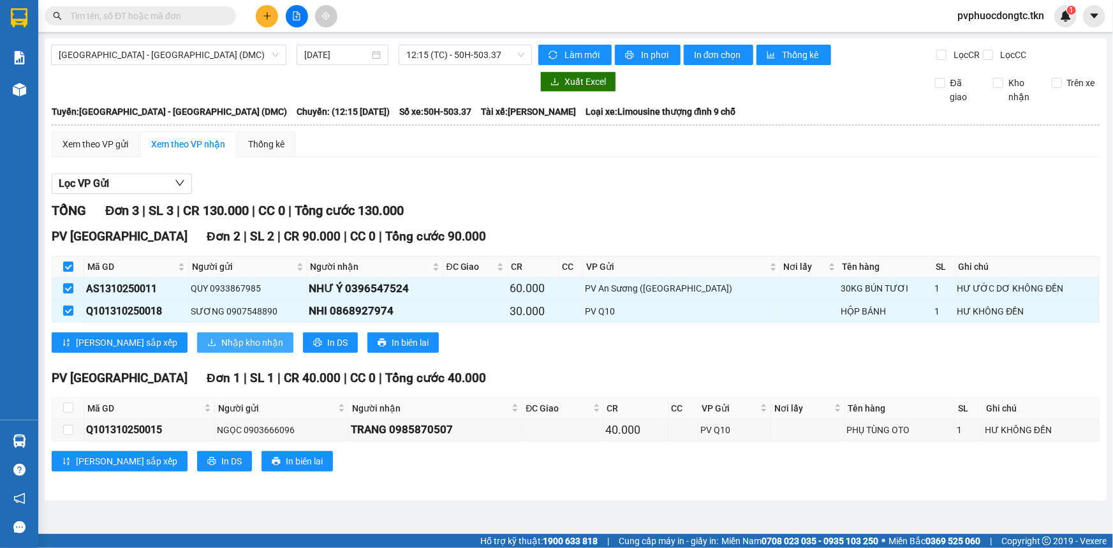
click at [221, 338] on span "Nhập kho nhận" at bounding box center [252, 343] width 62 height 14
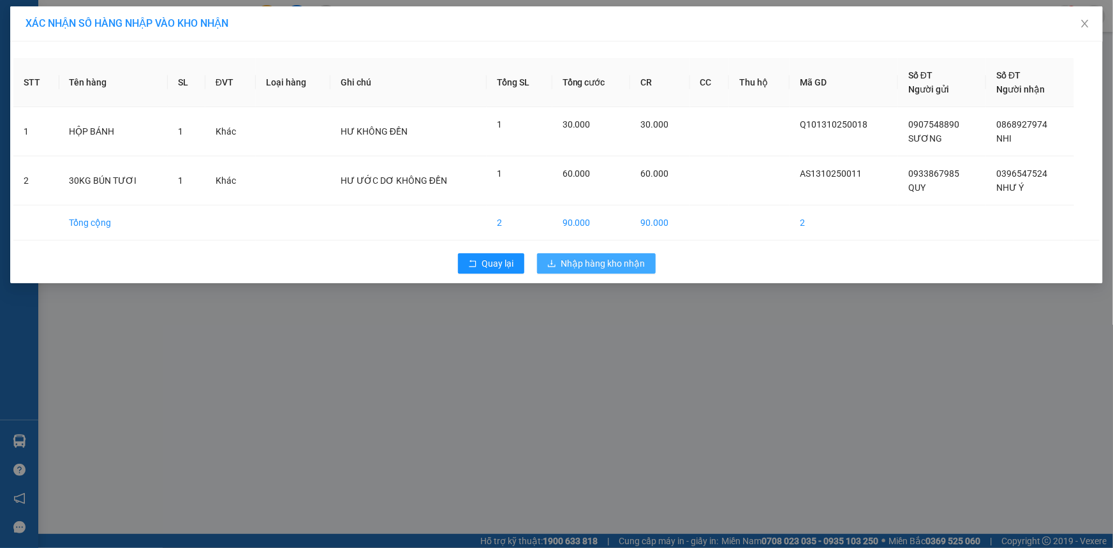
click at [621, 253] on button "Nhập hàng kho nhận" at bounding box center [596, 263] width 119 height 20
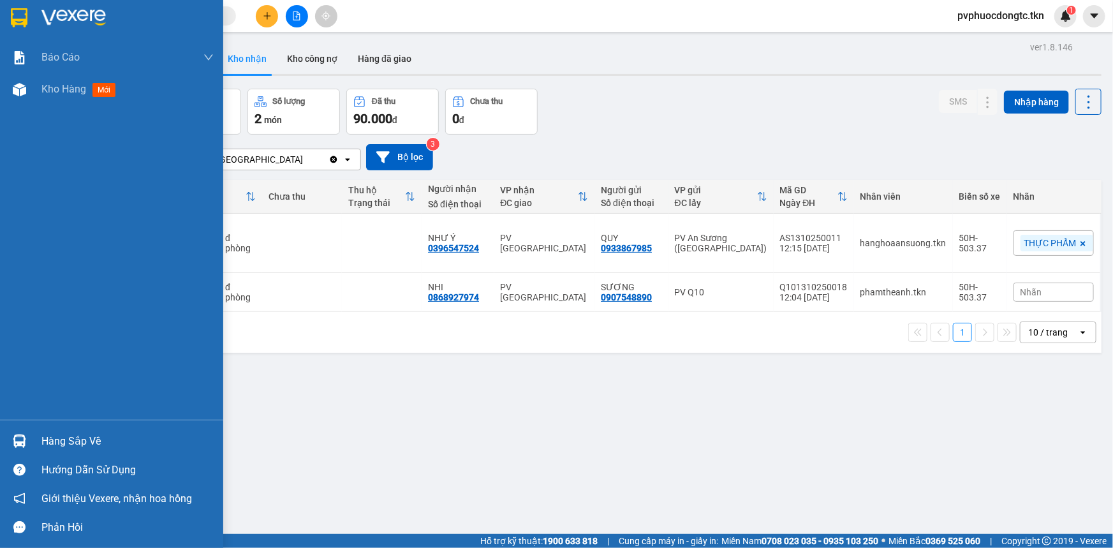
click at [95, 436] on div "Hàng sắp về" at bounding box center [127, 441] width 172 height 19
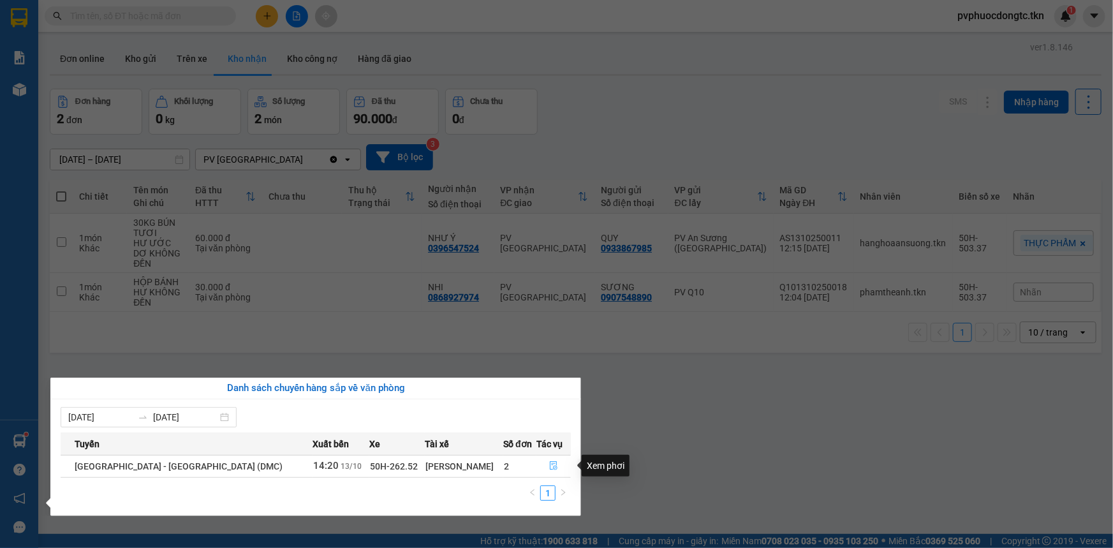
click at [548, 472] on button "button" at bounding box center [553, 466] width 33 height 20
